Goal: Transaction & Acquisition: Purchase product/service

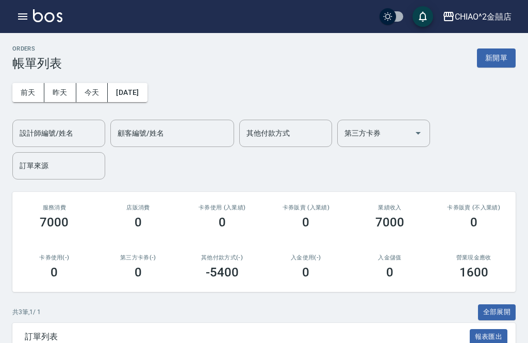
click at [504, 59] on button "新開單" at bounding box center [496, 57] width 39 height 19
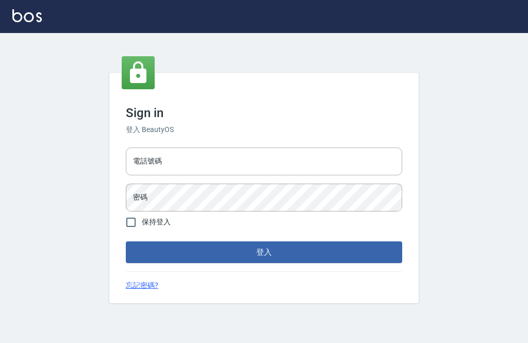
click at [161, 175] on div "電話號碼 電話號碼" at bounding box center [264, 161] width 276 height 28
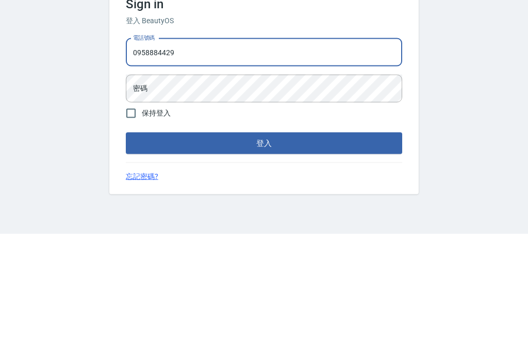
type input "0958884429"
click at [143, 183] on div "密碼 密碼" at bounding box center [264, 197] width 276 height 28
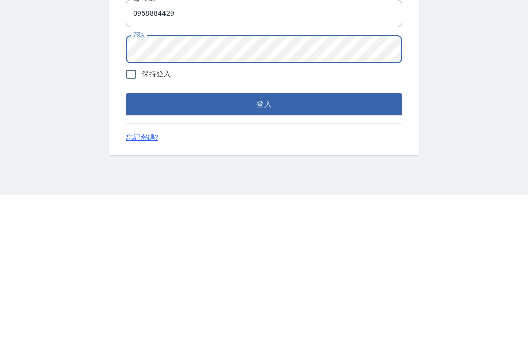
click at [153, 241] on button "登入" at bounding box center [264, 252] width 276 height 22
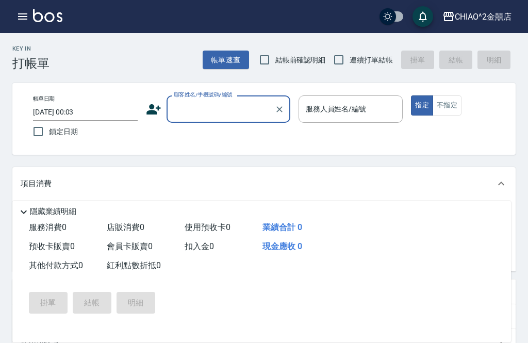
click at [244, 111] on input "顧客姓名/手機號碼/編號" at bounding box center [220, 109] width 99 height 18
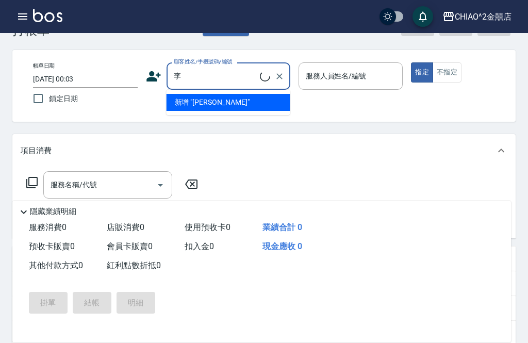
scroll to position [32, 0]
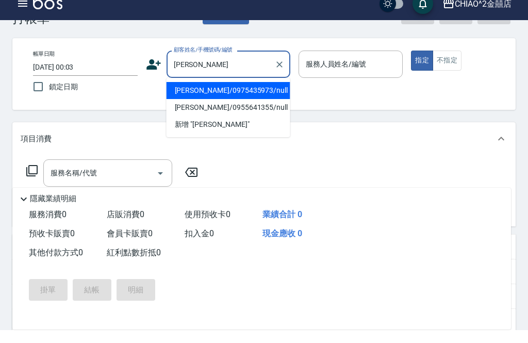
click at [239, 95] on li "[PERSON_NAME]/0975435973/null" at bounding box center [228, 103] width 124 height 17
type input "[PERSON_NAME]/0975435973/null"
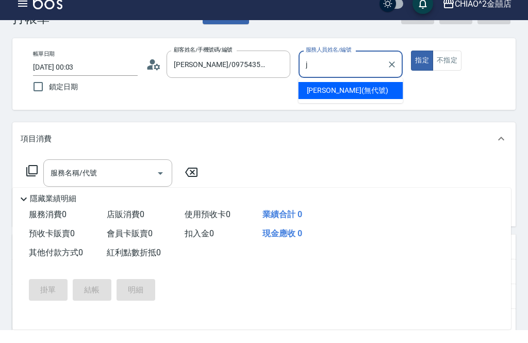
click at [345, 98] on span "[PERSON_NAME] (無代號)" at bounding box center [347, 103] width 81 height 11
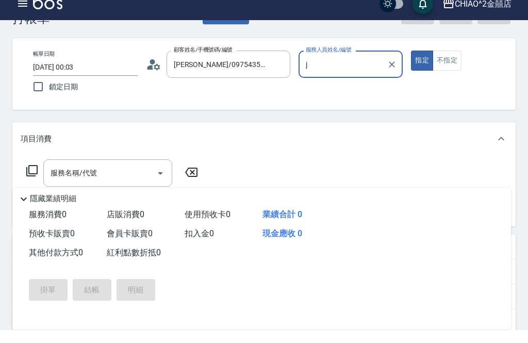
type input "[PERSON_NAME](無代號)"
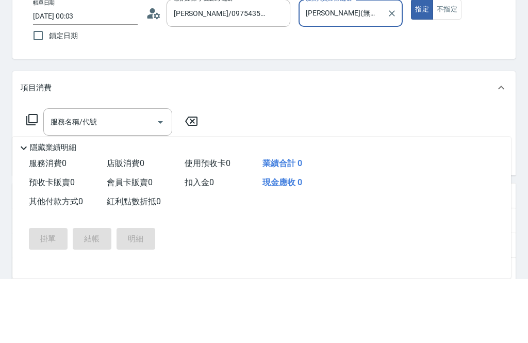
click at [126, 177] on input "服務名稱/代號" at bounding box center [100, 186] width 104 height 18
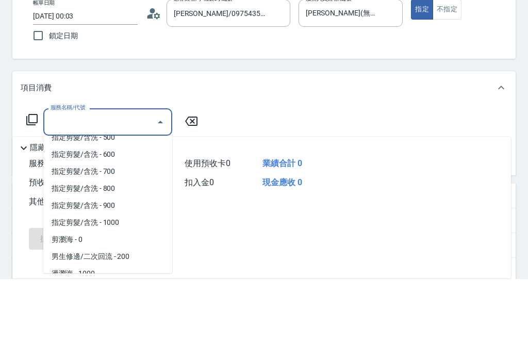
scroll to position [45, 0]
click at [136, 210] on span "指定剪髮/含洗 - 600" at bounding box center [107, 218] width 129 height 17
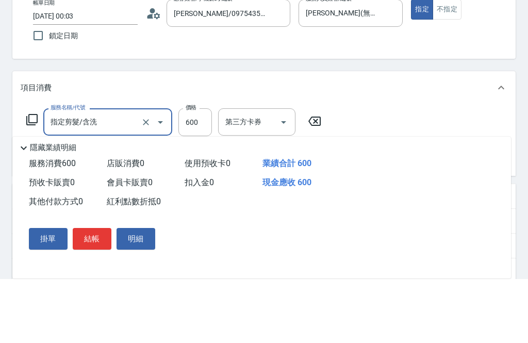
type input "指定剪髮/含洗"
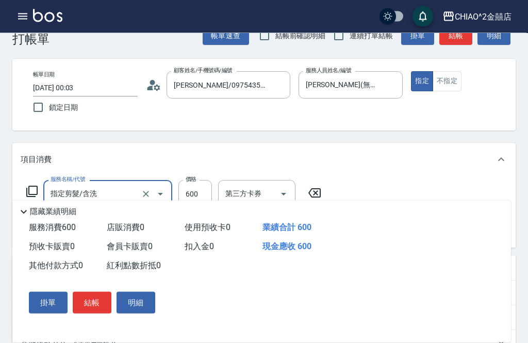
scroll to position [23, 0]
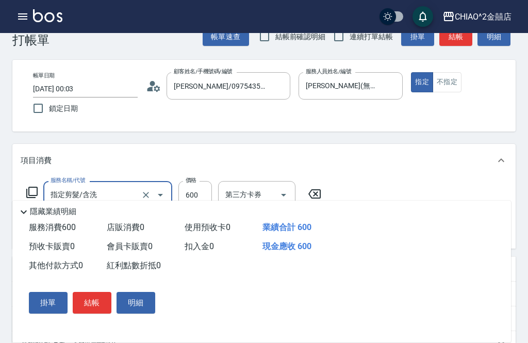
click at [94, 91] on input "[DATE] 00:03" at bounding box center [85, 88] width 105 height 17
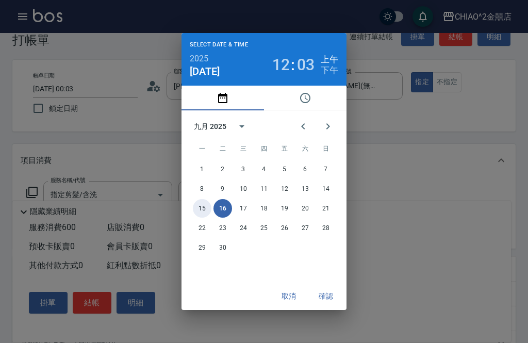
click at [198, 217] on button "15" at bounding box center [202, 208] width 19 height 19
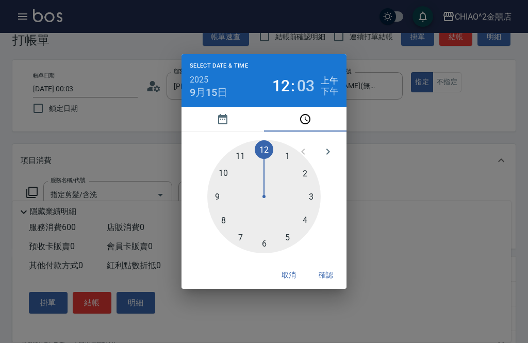
type input "[DATE] 00:03"
click at [328, 284] on button "確認" at bounding box center [325, 274] width 33 height 19
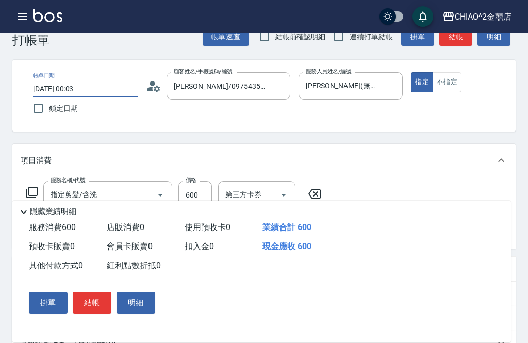
click at [40, 105] on input "鎖定日期" at bounding box center [38, 108] width 22 height 22
checkbox input "true"
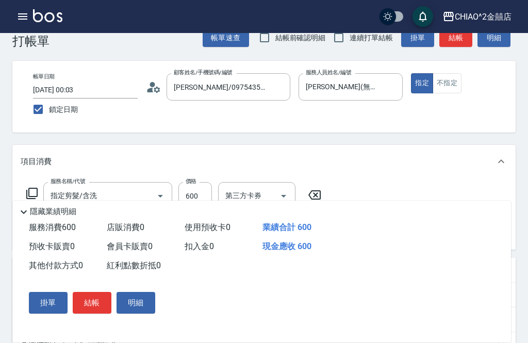
scroll to position [22, 0]
click at [92, 313] on button "結帳" at bounding box center [92, 303] width 39 height 22
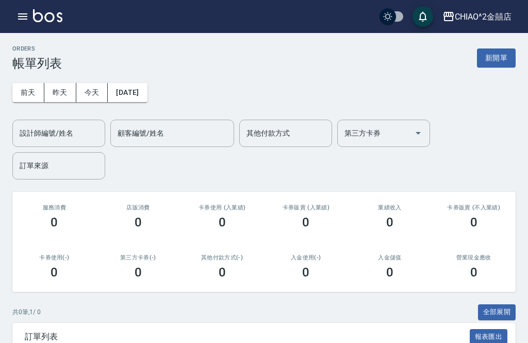
click at [498, 59] on button "新開單" at bounding box center [496, 57] width 39 height 19
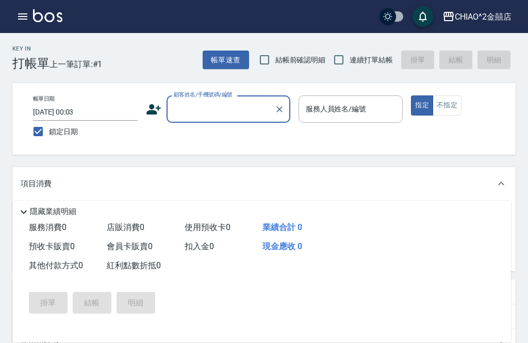
click at [219, 107] on input "顧客姓名/手機號碼/編號" at bounding box center [220, 109] width 99 height 18
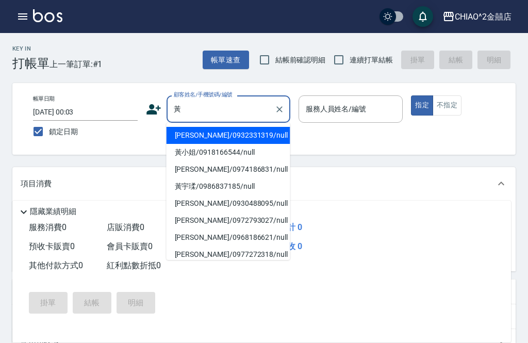
click at [229, 136] on li "[PERSON_NAME]/0932331319/null" at bounding box center [228, 135] width 124 height 17
type input "[PERSON_NAME]/0932331319/null"
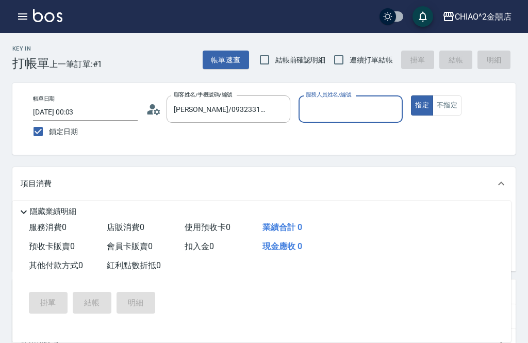
click at [357, 107] on input "服務人員姓名/編號" at bounding box center [350, 109] width 95 height 18
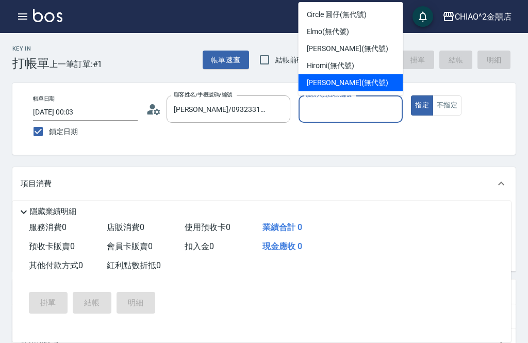
click at [381, 83] on div "[PERSON_NAME] (無代號)" at bounding box center [350, 82] width 105 height 17
type input "[PERSON_NAME](無代號)"
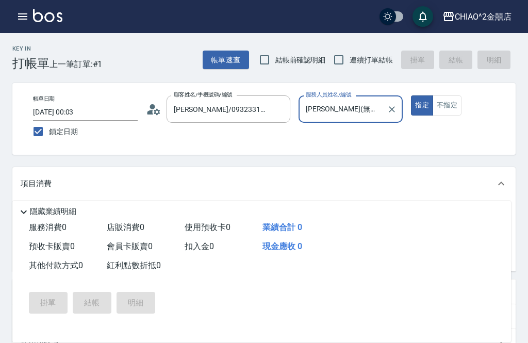
click at [449, 105] on button "不指定" at bounding box center [446, 105] width 29 height 20
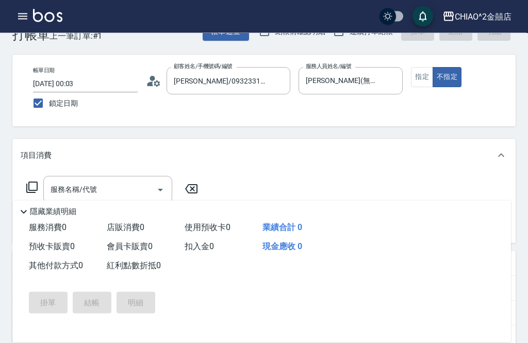
scroll to position [33, 0]
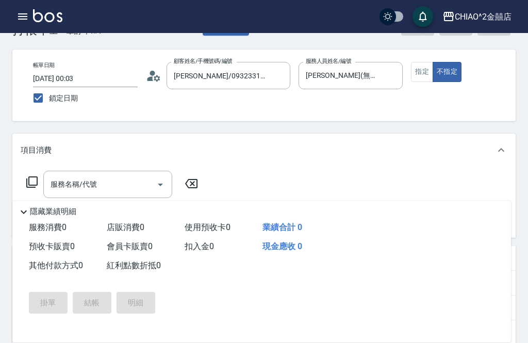
click at [143, 176] on input "服務名稱/代號" at bounding box center [100, 184] width 104 height 18
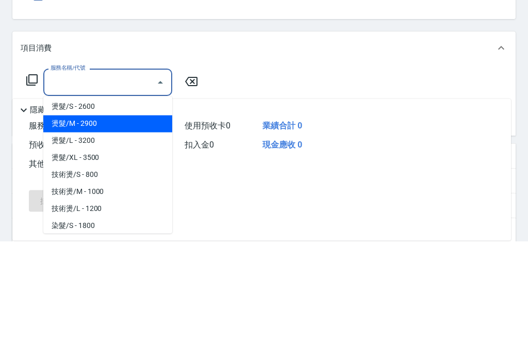
scroll to position [263, 0]
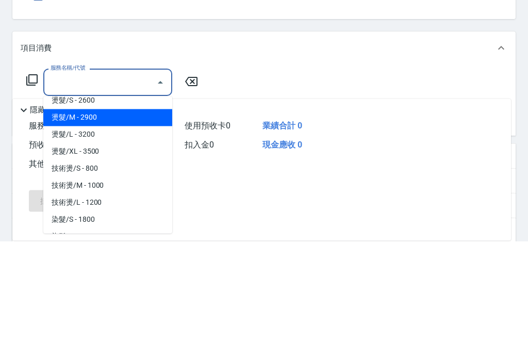
click at [126, 194] on span "燙髮/S - 2600" at bounding box center [107, 202] width 129 height 17
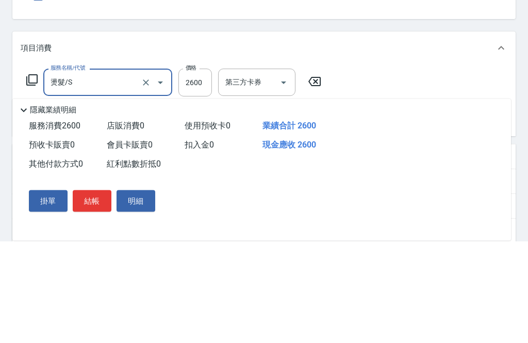
type input "燙髮/S"
click at [194, 171] on input "2600" at bounding box center [194, 185] width 33 height 28
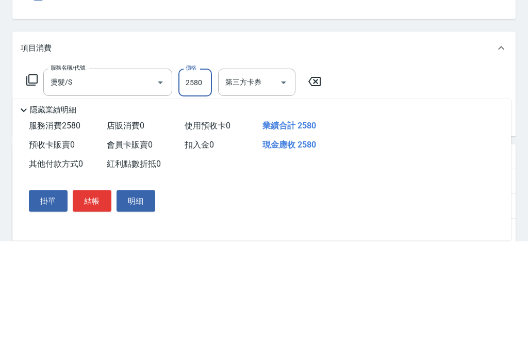
type input "2580"
click at [36, 217] on icon at bounding box center [34, 223] width 26 height 12
click at [108, 215] on input "服務名稱/代號" at bounding box center [100, 224] width 104 height 18
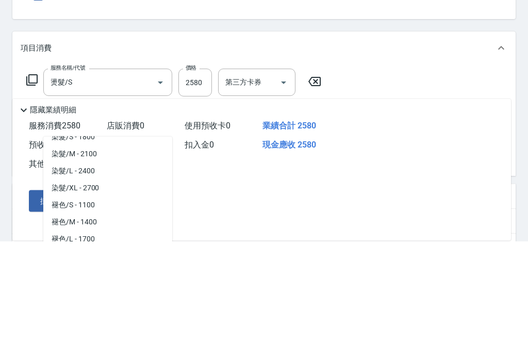
scroll to position [383, 0]
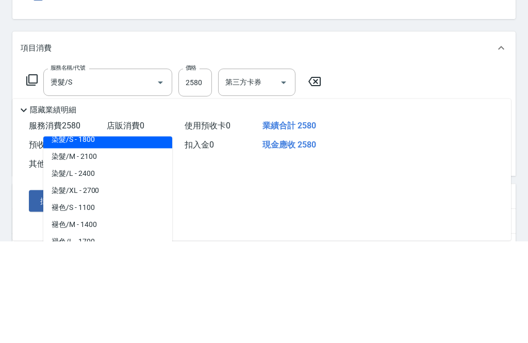
click at [106, 233] on span "染髮/S - 1800" at bounding box center [107, 241] width 129 height 17
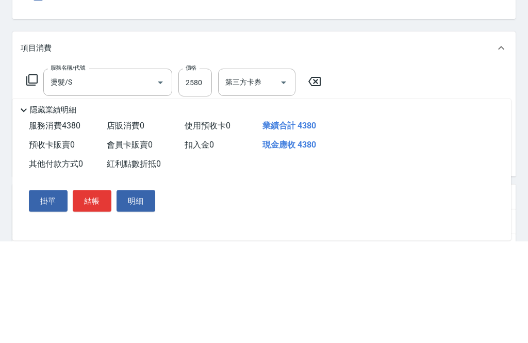
type input "染髮/S"
click at [200, 211] on input "1800" at bounding box center [194, 225] width 33 height 28
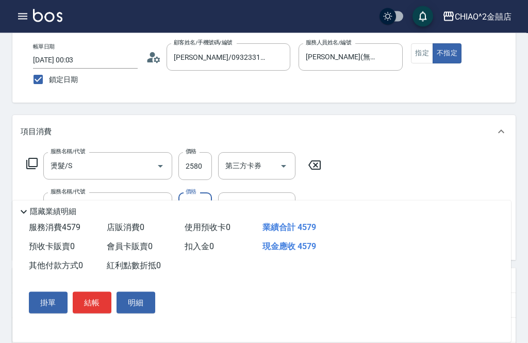
scroll to position [55, 0]
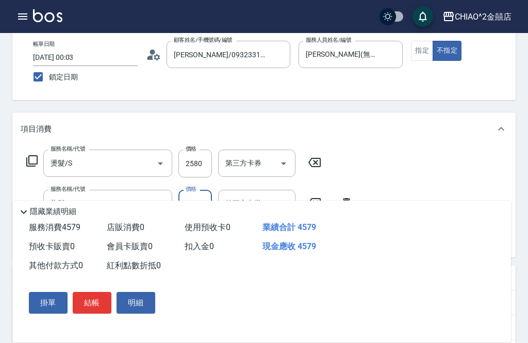
type input "1999"
click at [96, 313] on button "結帳" at bounding box center [92, 303] width 39 height 22
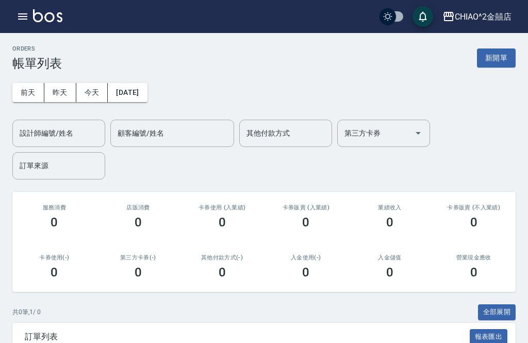
click at [500, 56] on button "新開單" at bounding box center [496, 57] width 39 height 19
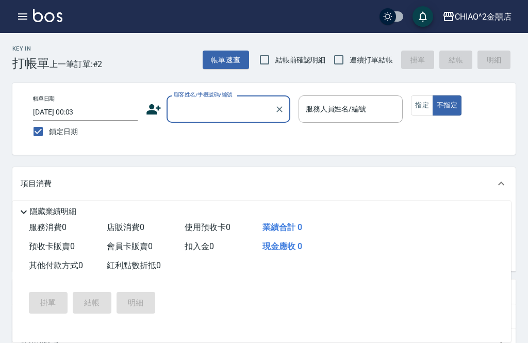
click at [238, 112] on input "顧客姓名/手機號碼/編號" at bounding box center [220, 109] width 99 height 18
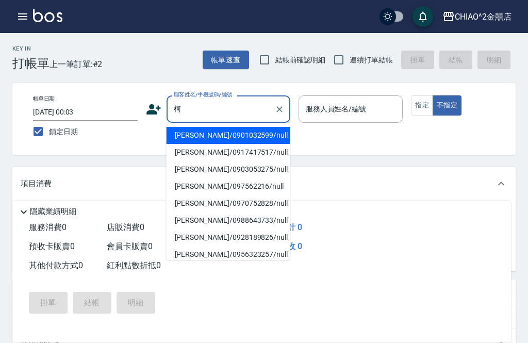
click at [222, 140] on li "[PERSON_NAME]/0901032599/null" at bounding box center [228, 135] width 124 height 17
type input "[PERSON_NAME]/0901032599/null"
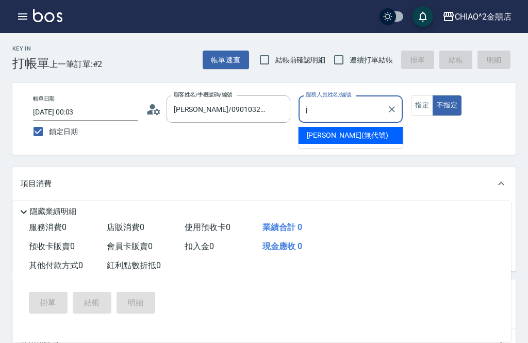
click at [352, 134] on div "[PERSON_NAME] (無代號)" at bounding box center [350, 135] width 105 height 17
type input "[PERSON_NAME](無代號)"
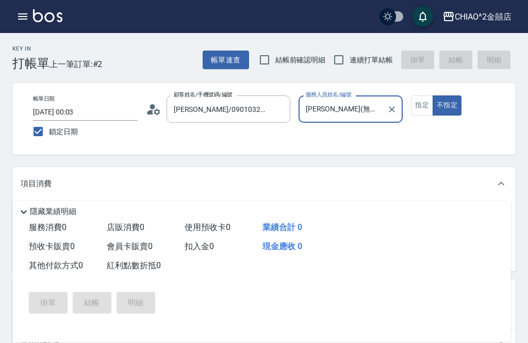
click at [425, 103] on button "指定" at bounding box center [422, 105] width 22 height 20
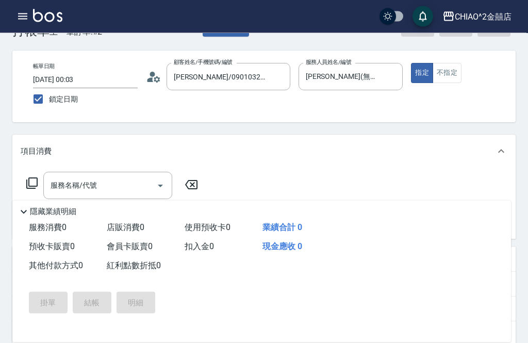
scroll to position [32, 0]
click at [90, 187] on div "服務名稱/代號 服務名稱/代號" at bounding box center [107, 185] width 129 height 27
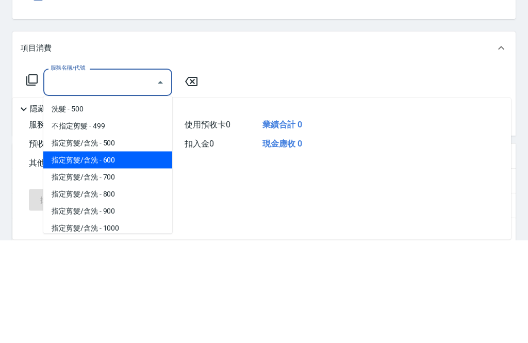
click at [139, 255] on span "指定剪髮/含洗 - 600" at bounding box center [107, 263] width 129 height 17
type input "指定剪髮/含洗"
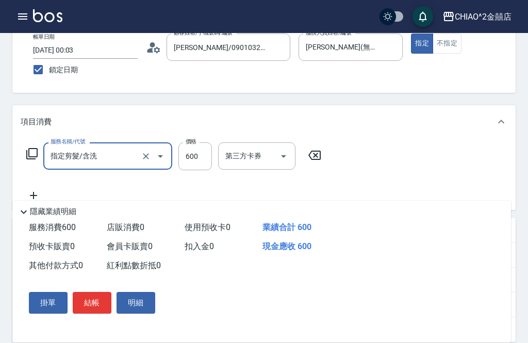
scroll to position [78, 0]
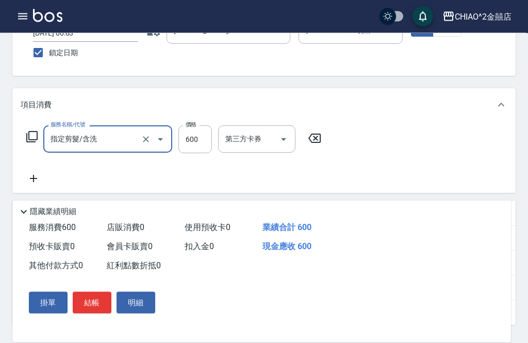
click at [96, 313] on button "結帳" at bounding box center [92, 303] width 39 height 22
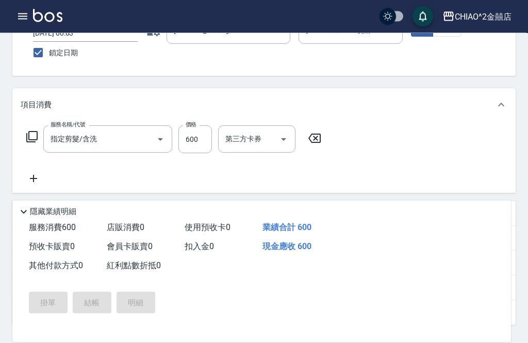
scroll to position [79, 0]
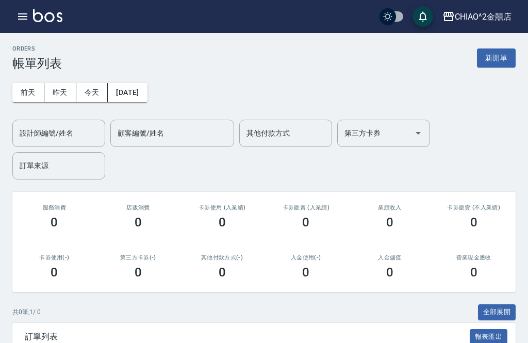
click at [500, 60] on button "新開單" at bounding box center [496, 57] width 39 height 19
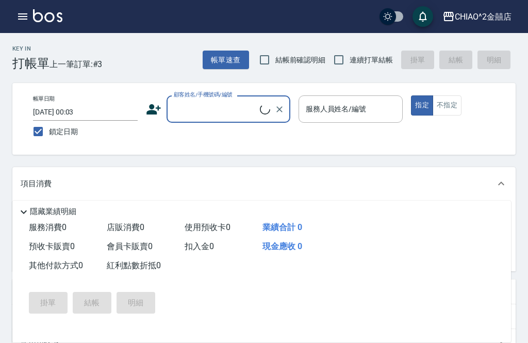
click at [238, 115] on input "顧客姓名/手機號碼/編號" at bounding box center [215, 109] width 89 height 18
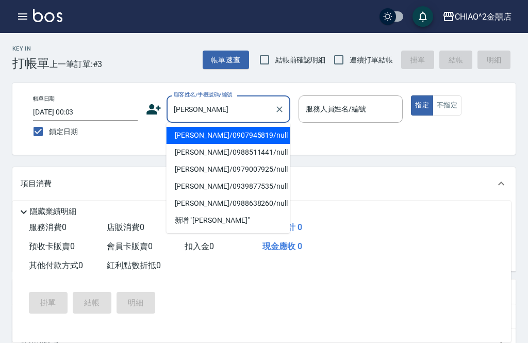
click at [225, 138] on li "[PERSON_NAME]/0907945819/null" at bounding box center [228, 135] width 124 height 17
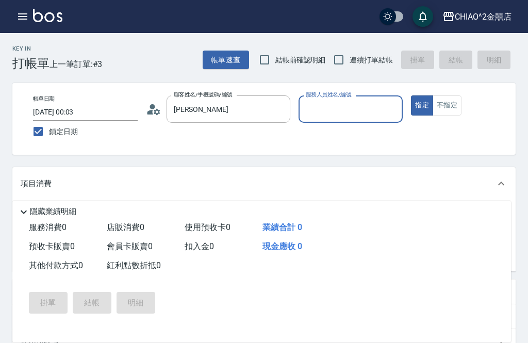
type input "[PERSON_NAME]/0907945819/null"
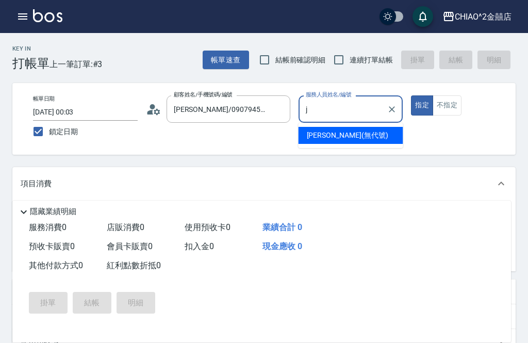
click at [335, 134] on span "[PERSON_NAME] (無代號)" at bounding box center [347, 135] width 81 height 11
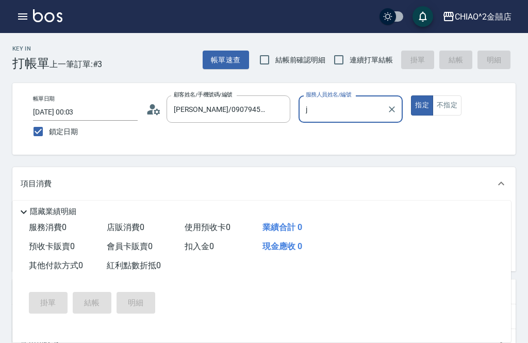
type input "[PERSON_NAME](無代號)"
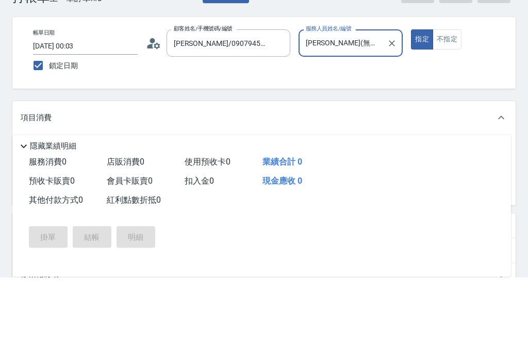
click at [136, 209] on input "服務名稱/代號" at bounding box center [100, 218] width 104 height 18
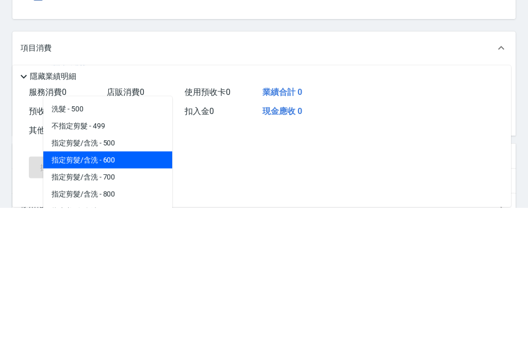
click at [136, 287] on span "指定剪髮/含洗 - 600" at bounding box center [107, 295] width 129 height 17
type input "指定剪髮/含洗"
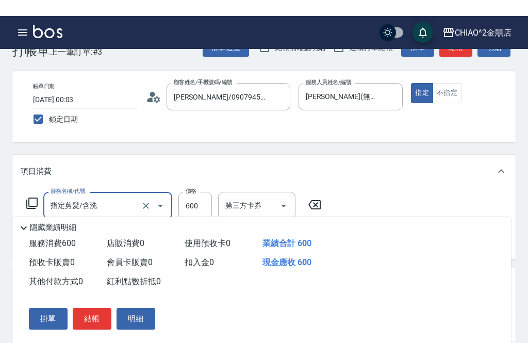
scroll to position [11, 0]
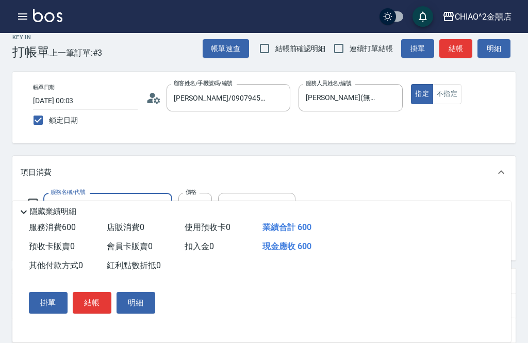
click at [95, 313] on button "結帳" at bounding box center [92, 303] width 39 height 22
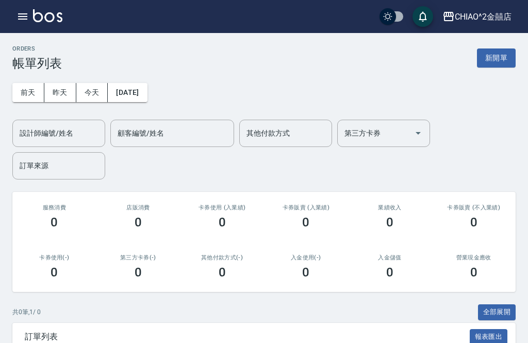
click at [498, 66] on button "新開單" at bounding box center [496, 57] width 39 height 19
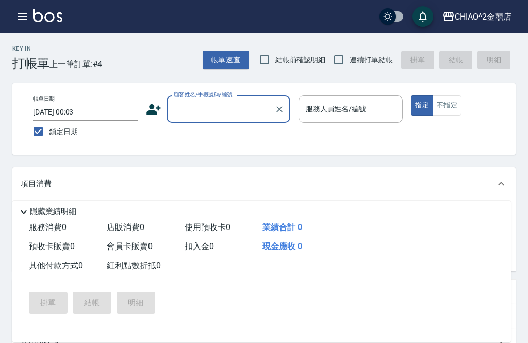
click at [235, 110] on input "顧客姓名/手機號碼/編號" at bounding box center [220, 109] width 99 height 18
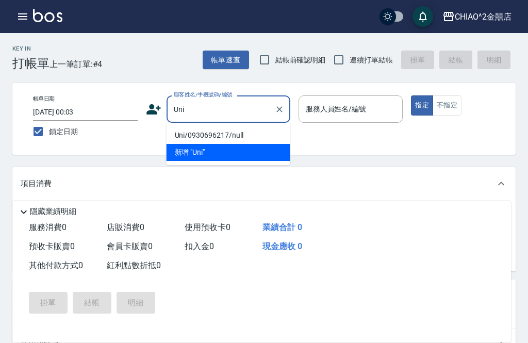
click at [246, 131] on li "Uni/0930696217/null" at bounding box center [228, 135] width 124 height 17
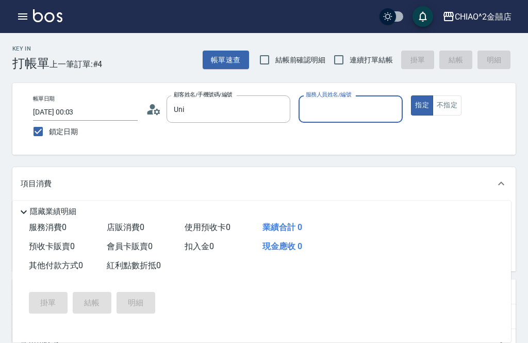
type input "Uni/0930696217/null"
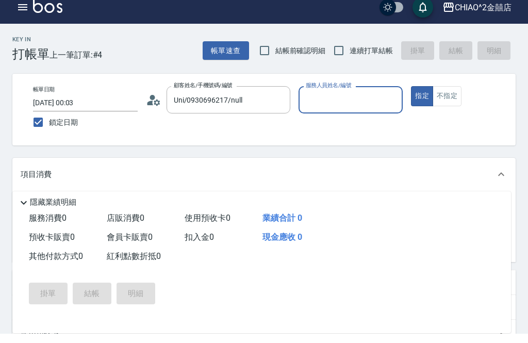
click at [352, 100] on input "服務人員姓名/編號" at bounding box center [350, 109] width 95 height 18
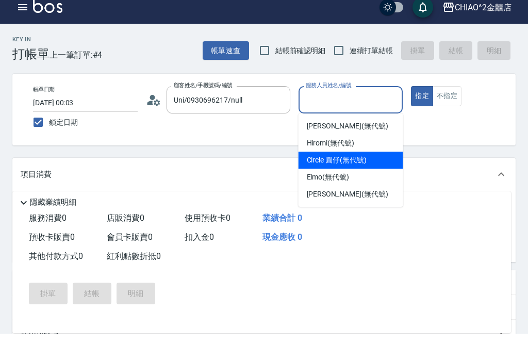
click at [363, 164] on span "Circle 圓仔 (無代號)" at bounding box center [337, 169] width 60 height 11
type input "Circle 圓仔(無代號)"
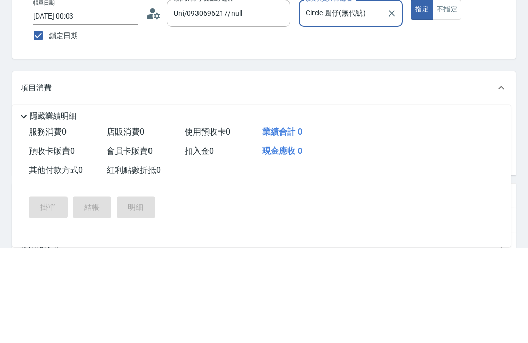
click at [145, 209] on input "服務名稱/代號" at bounding box center [100, 218] width 104 height 18
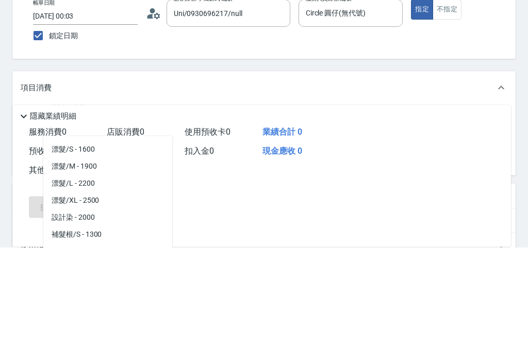
scroll to position [508, 0]
click at [128, 238] on span "漂髮/S - 1600" at bounding box center [107, 246] width 129 height 17
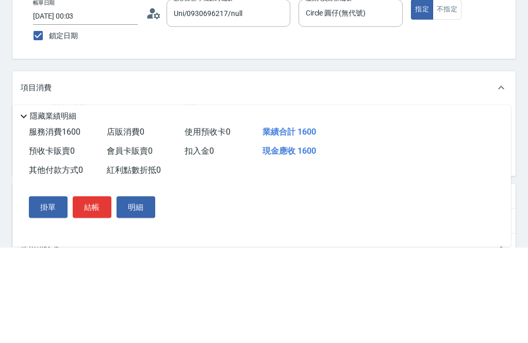
type input "漂髮/S"
click at [204, 204] on input "1600" at bounding box center [194, 218] width 33 height 28
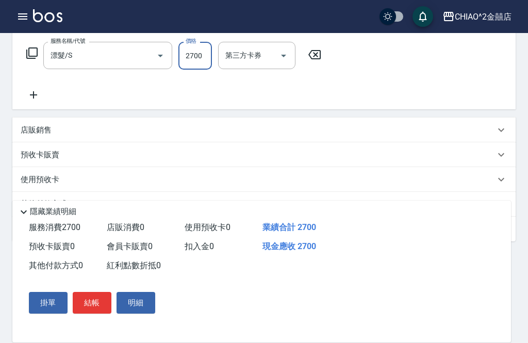
scroll to position [164, 0]
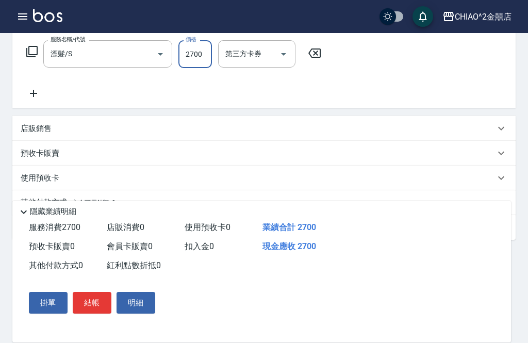
type input "2700"
click at [224, 201] on div "其他付款方式 入金可用餘額: 0" at bounding box center [258, 202] width 474 height 11
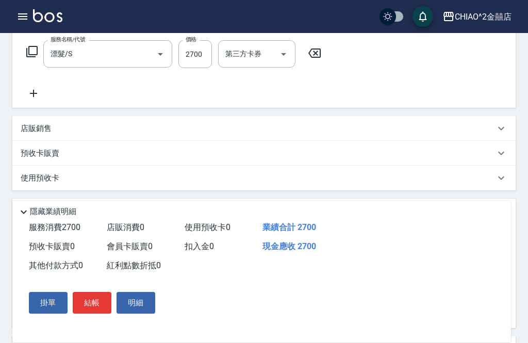
scroll to position [0, 0]
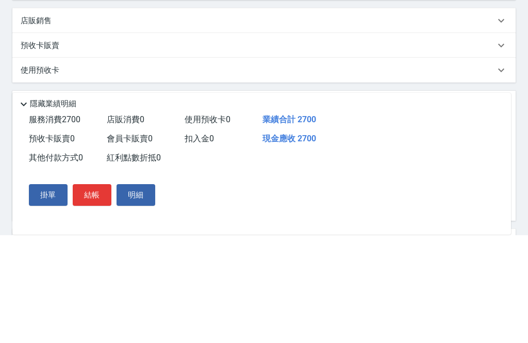
click at [54, 206] on p "隱藏業績明細" at bounding box center [53, 211] width 46 height 11
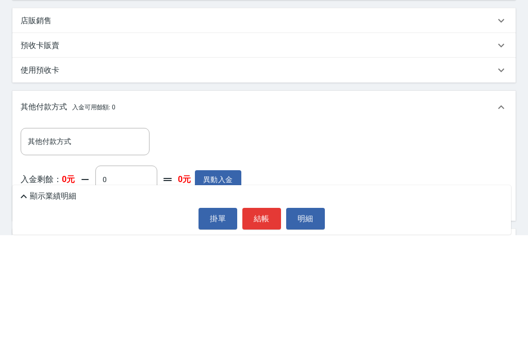
scroll to position [206, 0]
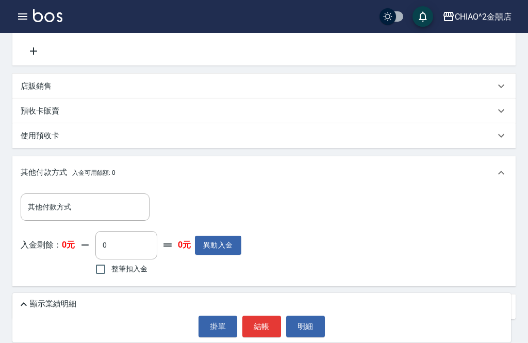
click at [81, 214] on input "其他付款方式" at bounding box center [85, 207] width 120 height 18
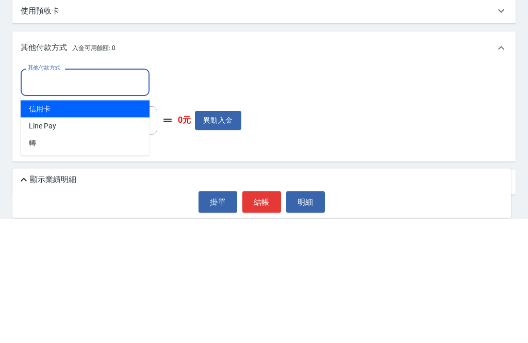
click at [93, 242] on span "Line Pay" at bounding box center [85, 250] width 129 height 17
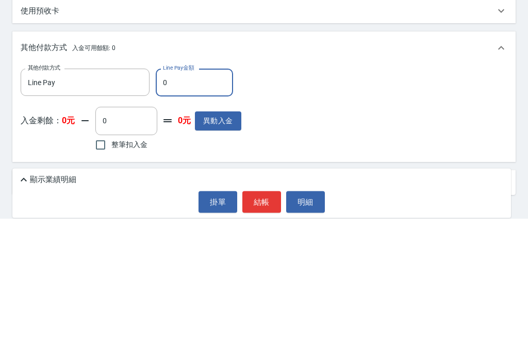
type input "Line Pay"
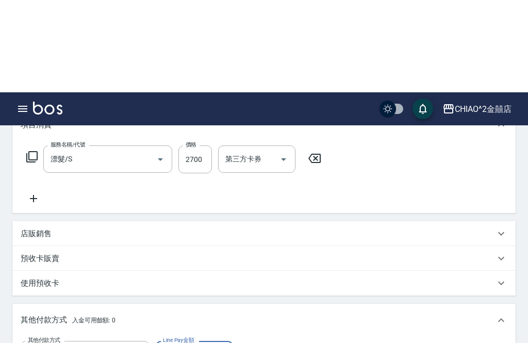
scroll to position [0, 0]
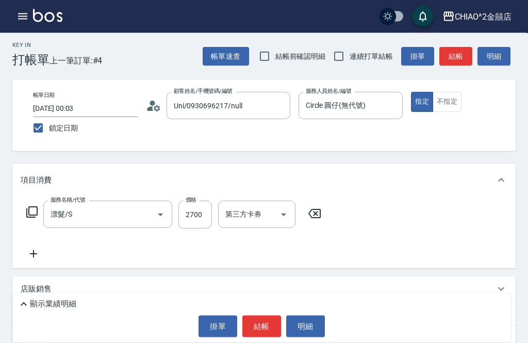
type input "2700"
click at [453, 310] on div "顯示業績明細" at bounding box center [264, 304] width 493 height 12
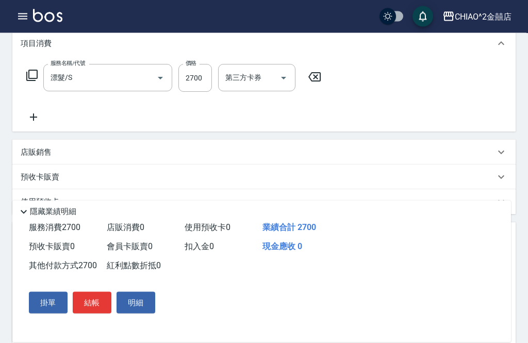
scroll to position [141, 0]
click at [99, 313] on button "結帳" at bounding box center [92, 303] width 39 height 22
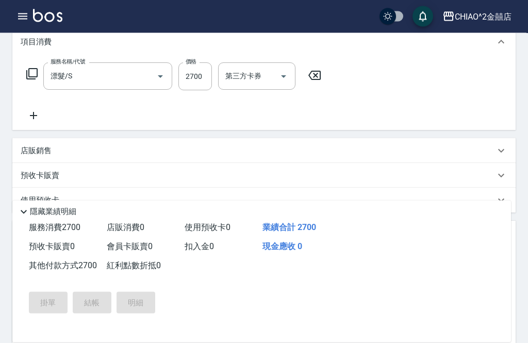
scroll to position [142, 0]
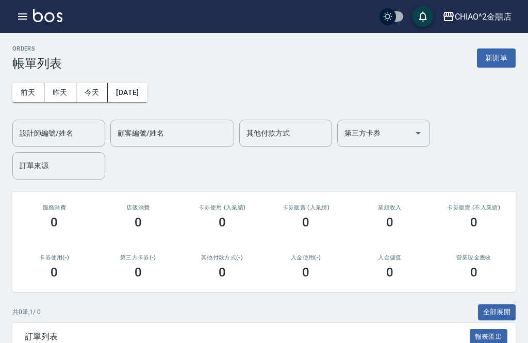
click at [504, 62] on button "新開單" at bounding box center [496, 57] width 39 height 19
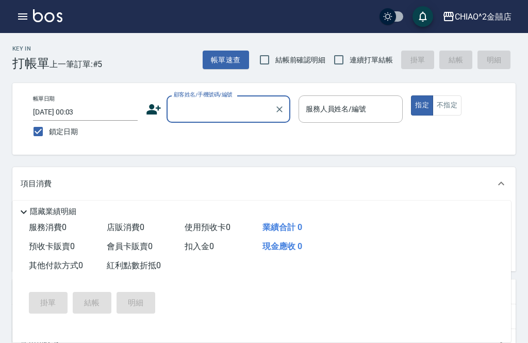
click at [233, 115] on input "顧客姓名/手機號碼/編號" at bounding box center [220, 109] width 99 height 18
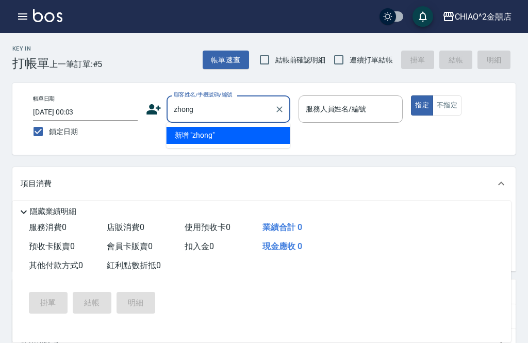
type input "鐘"
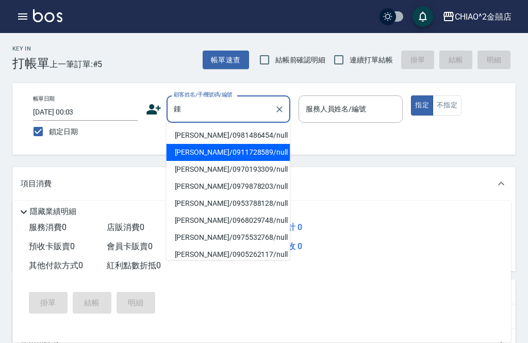
click at [259, 153] on li "[PERSON_NAME]/0911728589/null" at bounding box center [228, 152] width 124 height 17
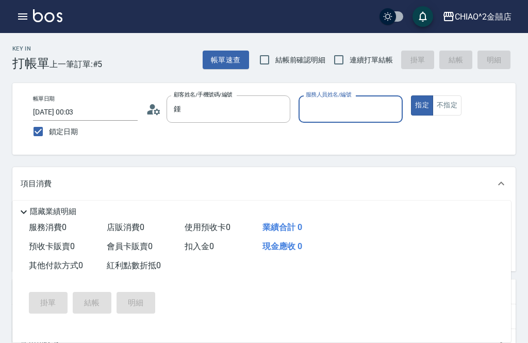
type input "[PERSON_NAME]/0911728589/null"
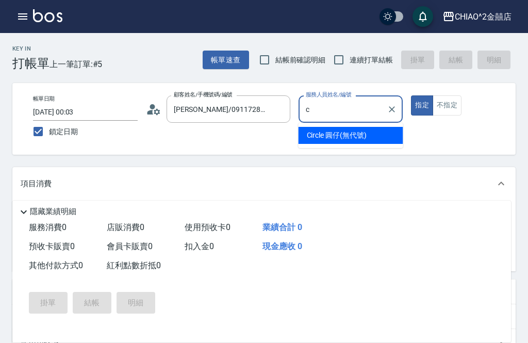
click at [359, 139] on span "Circle 圓仔 (無代號)" at bounding box center [337, 135] width 60 height 11
type input "Circle 圓仔(無代號)"
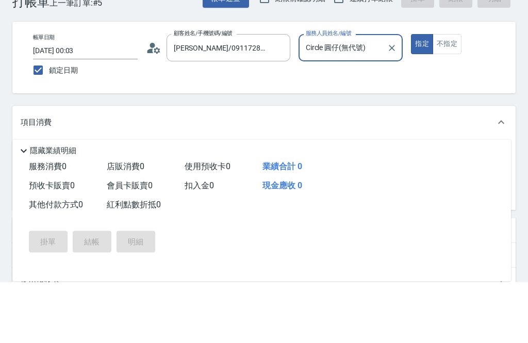
click at [148, 209] on input "服務名稱/代號" at bounding box center [100, 218] width 104 height 18
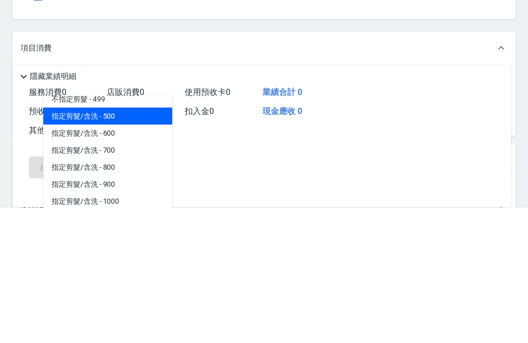
scroll to position [36, 0]
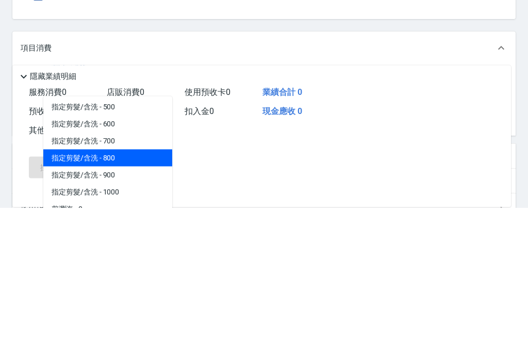
click at [134, 285] on span "指定剪髮/含洗 - 800" at bounding box center [107, 293] width 129 height 17
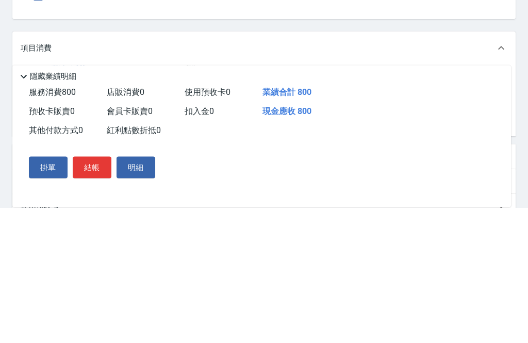
type input "指定剪髮/含洗"
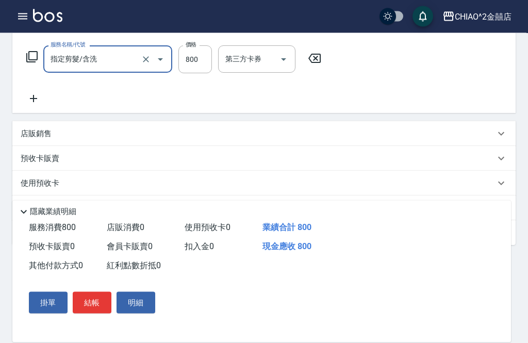
scroll to position [181, 0]
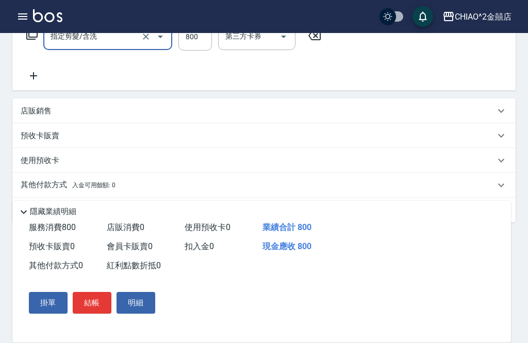
click at [213, 188] on div "其他付款方式 入金可用餘額: 0" at bounding box center [258, 184] width 474 height 11
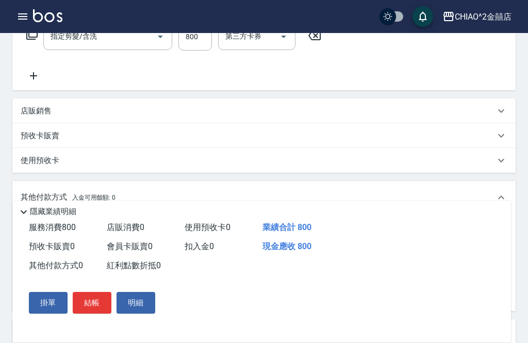
scroll to position [0, 0]
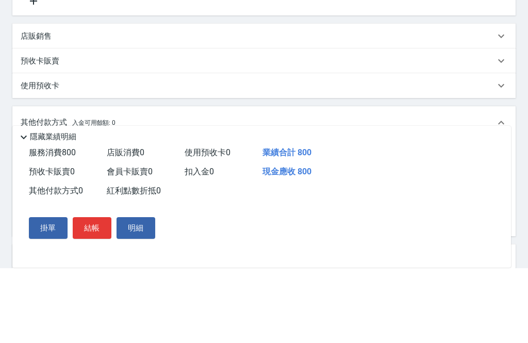
click at [112, 223] on input "其他付款方式" at bounding box center [85, 232] width 120 height 18
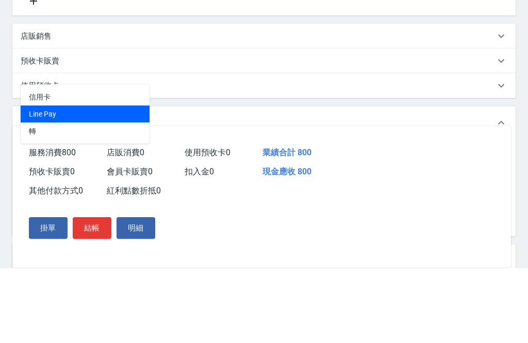
click at [125, 180] on span "Line Pay" at bounding box center [85, 188] width 129 height 17
type input "Line Pay"
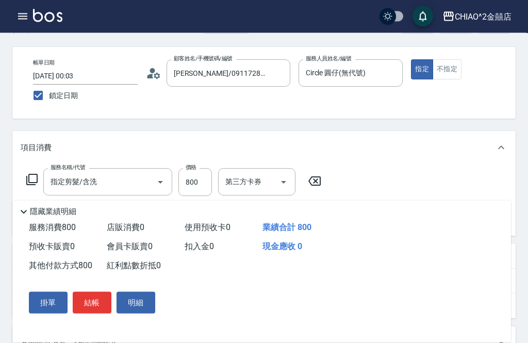
scroll to position [36, 0]
type input "800"
click at [85, 313] on button "結帳" at bounding box center [92, 303] width 39 height 22
